Goal: Task Accomplishment & Management: Use online tool/utility

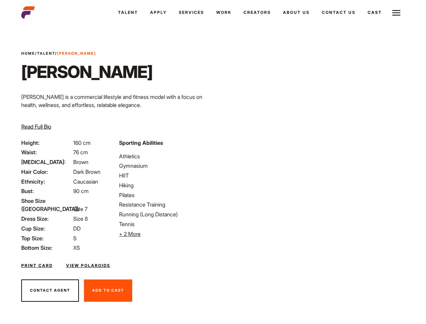
click at [374, 12] on link "Cast" at bounding box center [375, 12] width 26 height 18
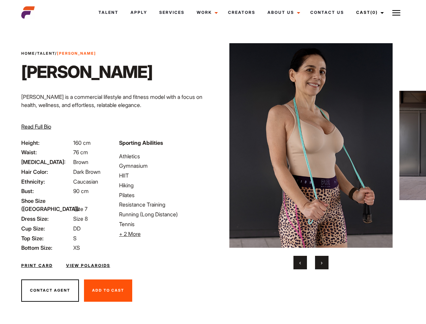
click at [368, 12] on link "Cast (0)" at bounding box center [369, 12] width 38 height 18
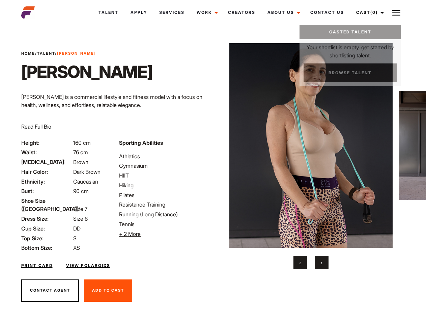
click at [397, 12] on img at bounding box center [397, 13] width 8 height 8
click at [164, 234] on li "+ 2 More Hide More" at bounding box center [164, 234] width 90 height 8
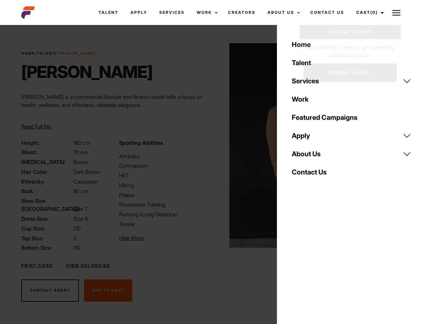
click at [311, 156] on img at bounding box center [312, 145] width 164 height 205
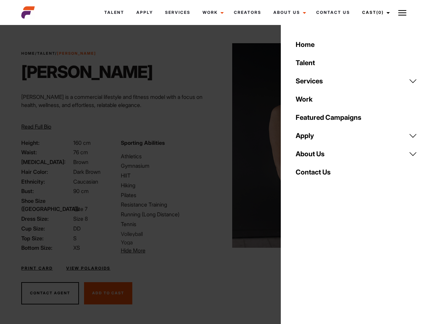
click at [213, 145] on div "Sporting Abilities Athletics Gymnasium HIIT Hiking Pilates Resistance Training …" at bounding box center [166, 197] width 99 height 116
click at [300, 263] on div "Home Talent Services Talent Casting Photography Videography Creative Hair and M…" at bounding box center [356, 162] width 151 height 324
click at [322, 263] on div "Home Talent Services Talent Casting Photography Videography Creative Hair and M…" at bounding box center [356, 162] width 151 height 324
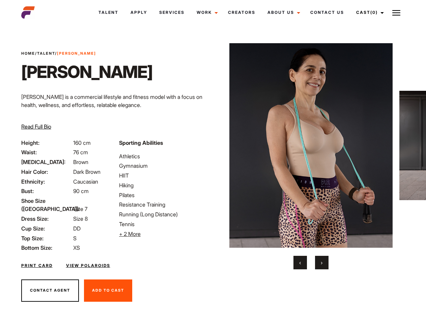
click at [368, 12] on link "Cast (0)" at bounding box center [369, 12] width 38 height 18
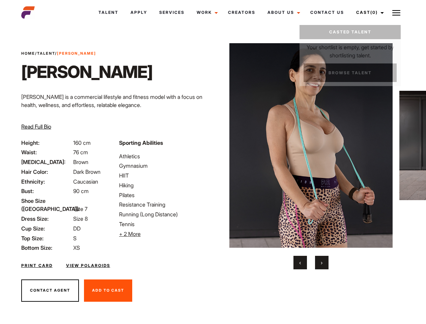
click at [397, 12] on img at bounding box center [397, 13] width 8 height 8
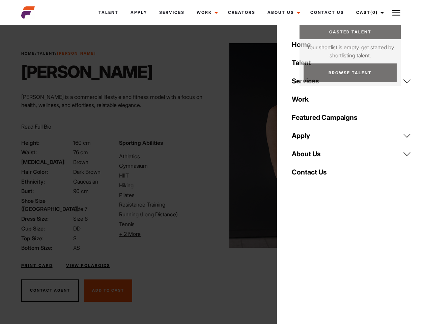
click at [164, 234] on li "+ 2 More Hide More" at bounding box center [164, 234] width 90 height 8
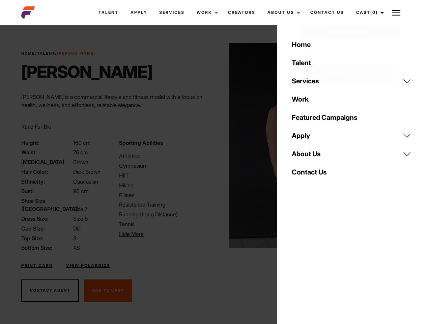
click at [311, 156] on img at bounding box center [312, 145] width 164 height 205
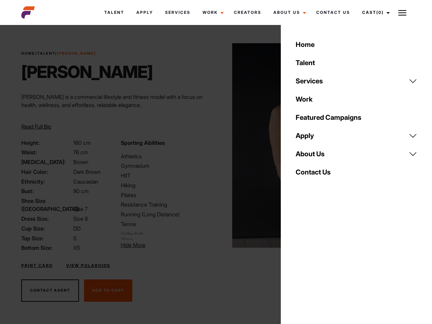
click at [213, 145] on div "Sporting Abilities Athletics Gymnasium HIIT Hiking Pilates Resistance Training …" at bounding box center [166, 195] width 99 height 113
click at [300, 263] on div "Home Talent Services Talent Casting Photography Videography Creative Hair and M…" at bounding box center [356, 162] width 151 height 324
click at [322, 263] on div "Home Talent Services Talent Casting Photography Videography Creative Hair and M…" at bounding box center [356, 162] width 151 height 324
